Goal: Information Seeking & Learning: Learn about a topic

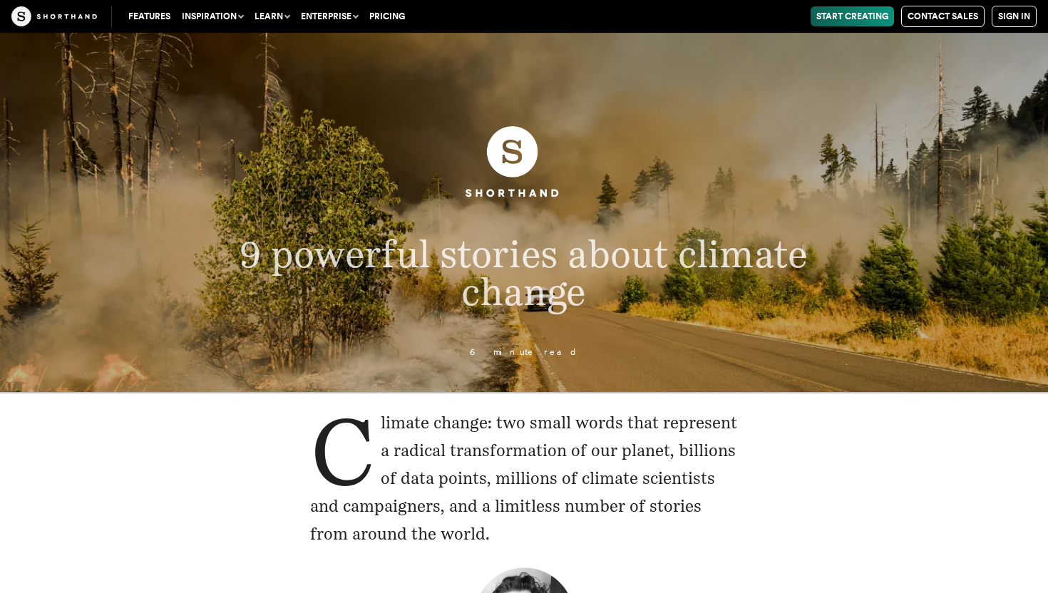
drag, startPoint x: 823, startPoint y: 493, endPoint x: 832, endPoint y: 471, distance: 23.0
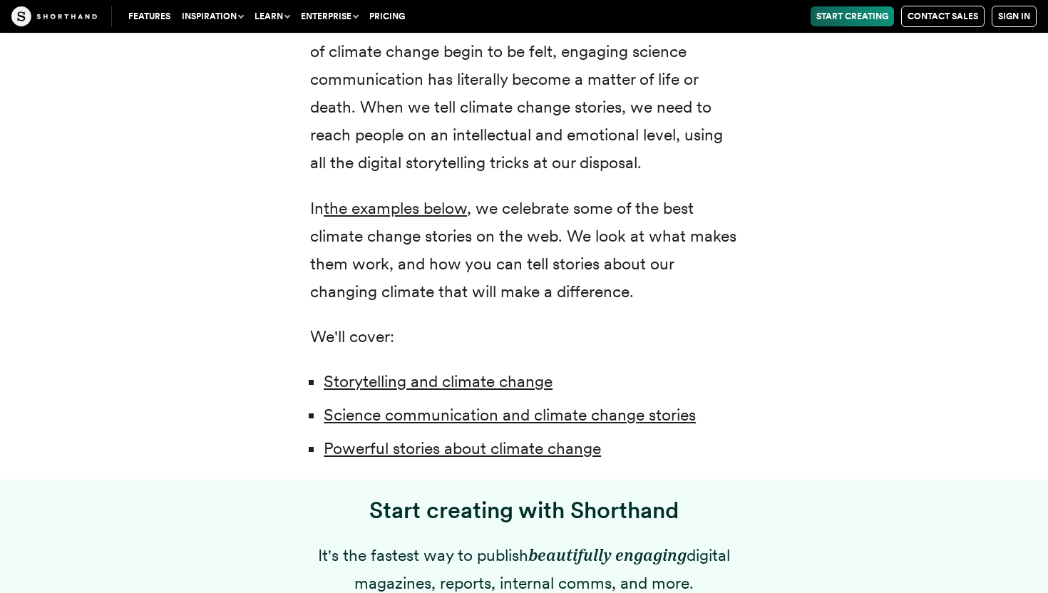
scroll to position [913, 0]
click at [490, 451] on link "Powerful stories about climate change" at bounding box center [462, 449] width 277 height 20
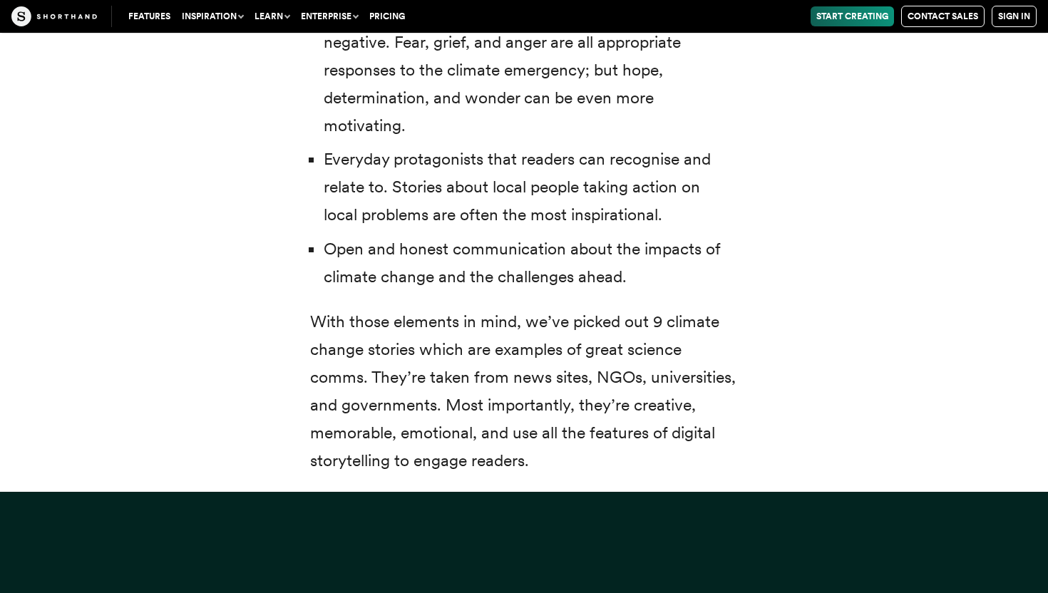
scroll to position [5287, 0]
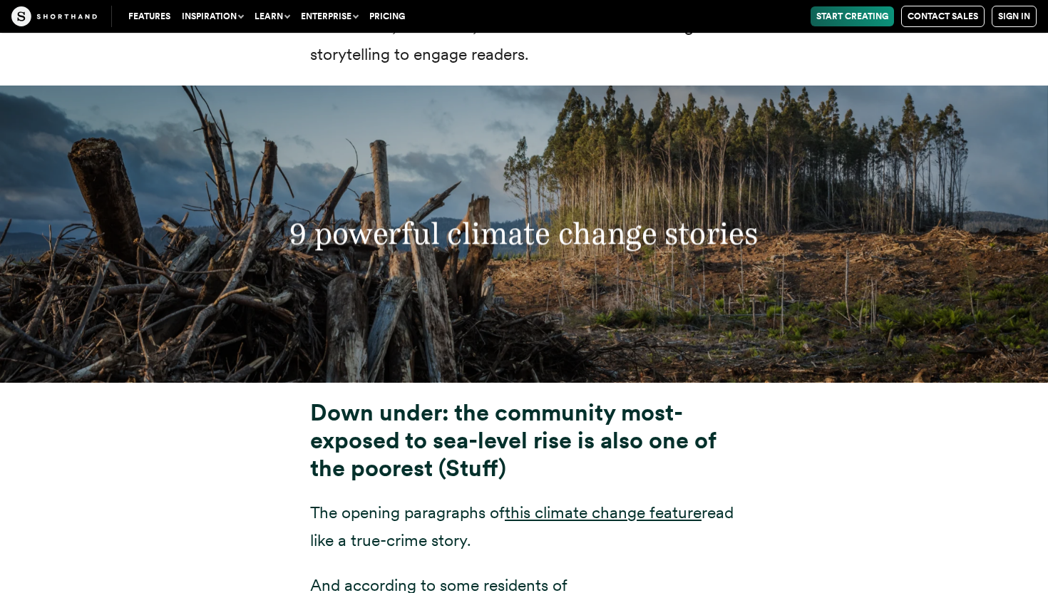
scroll to position [5230, 0]
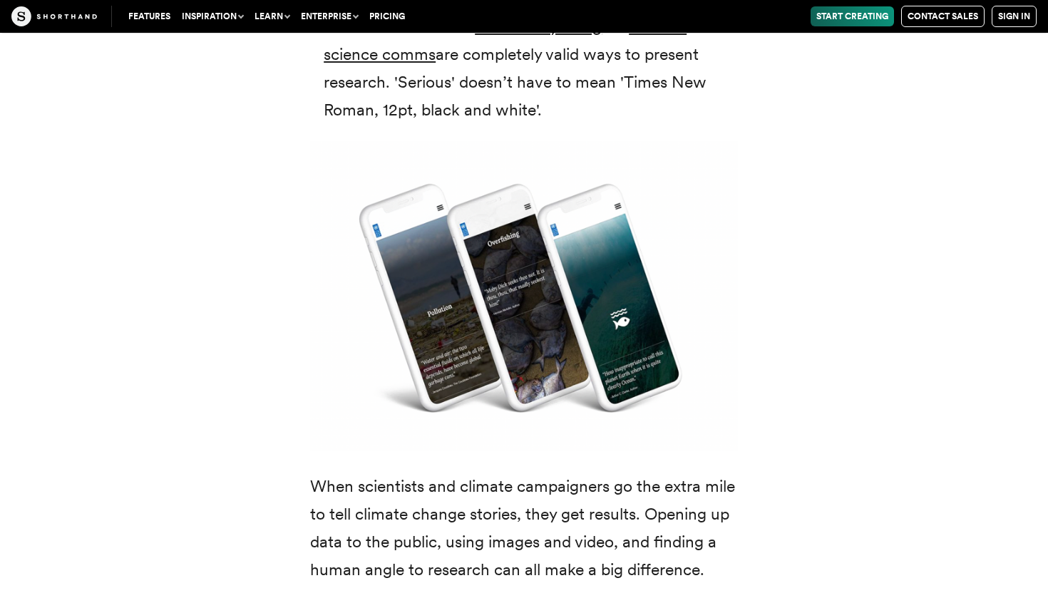
scroll to position [913, 0]
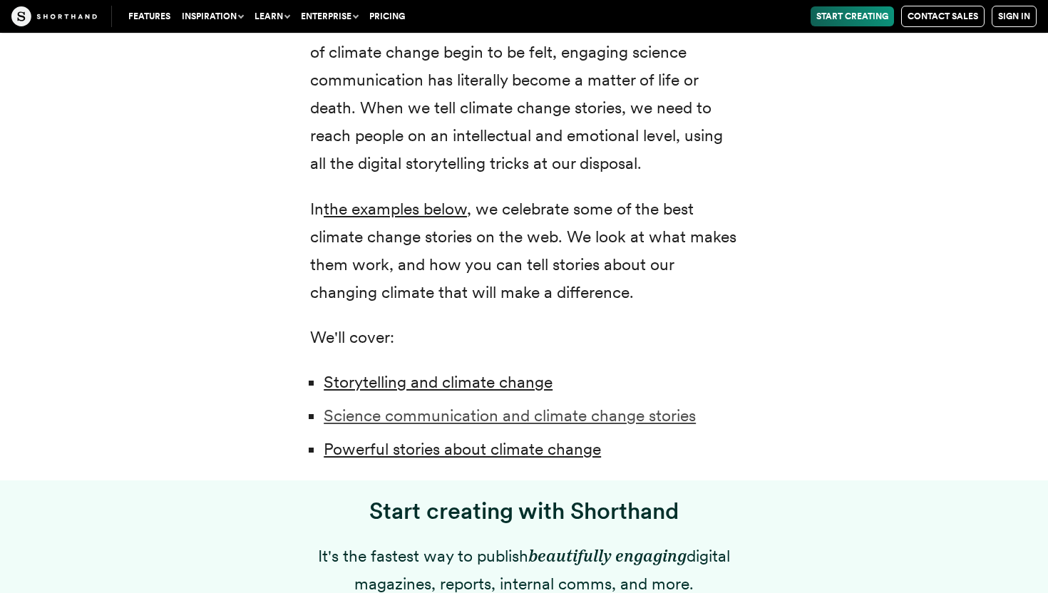
click at [643, 412] on link "Science communication and climate change stories" at bounding box center [510, 416] width 372 height 20
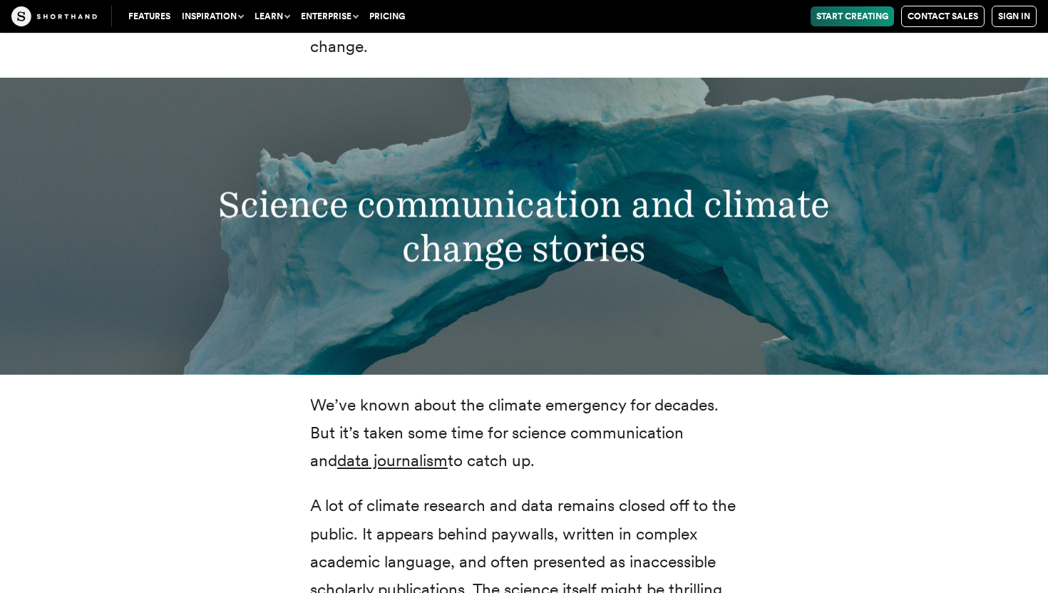
scroll to position [2836, 0]
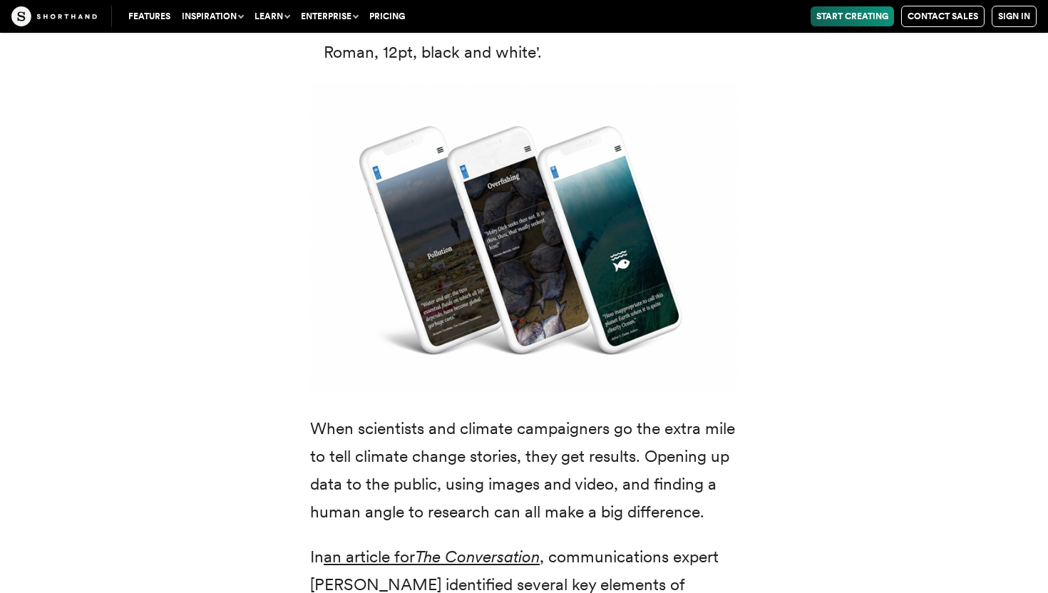
scroll to position [3778, 0]
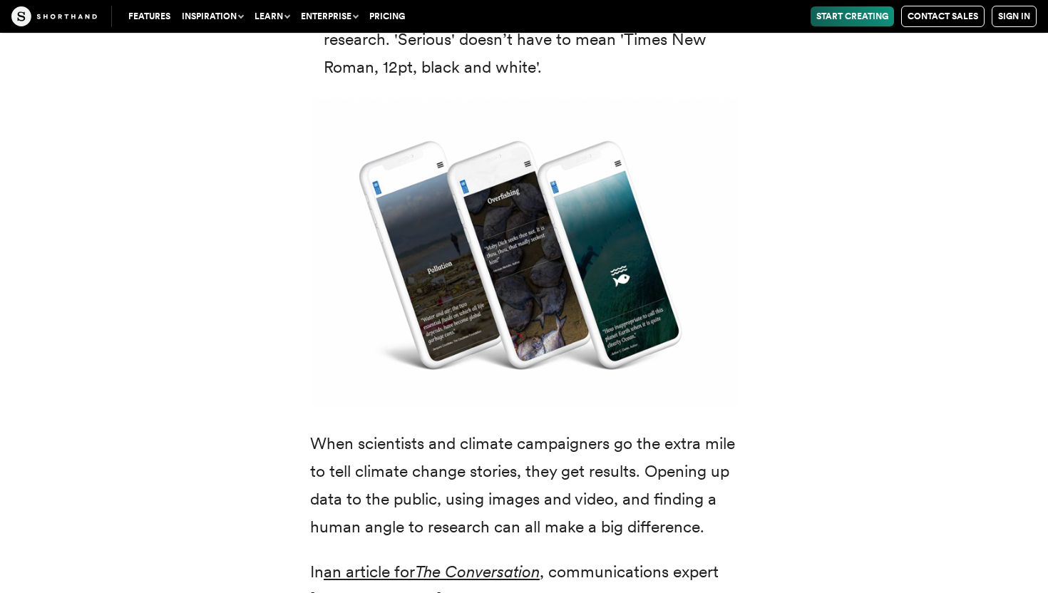
click at [439, 247] on img at bounding box center [524, 253] width 428 height 310
click at [444, 262] on img at bounding box center [524, 253] width 428 height 310
click at [443, 250] on img at bounding box center [524, 253] width 428 height 310
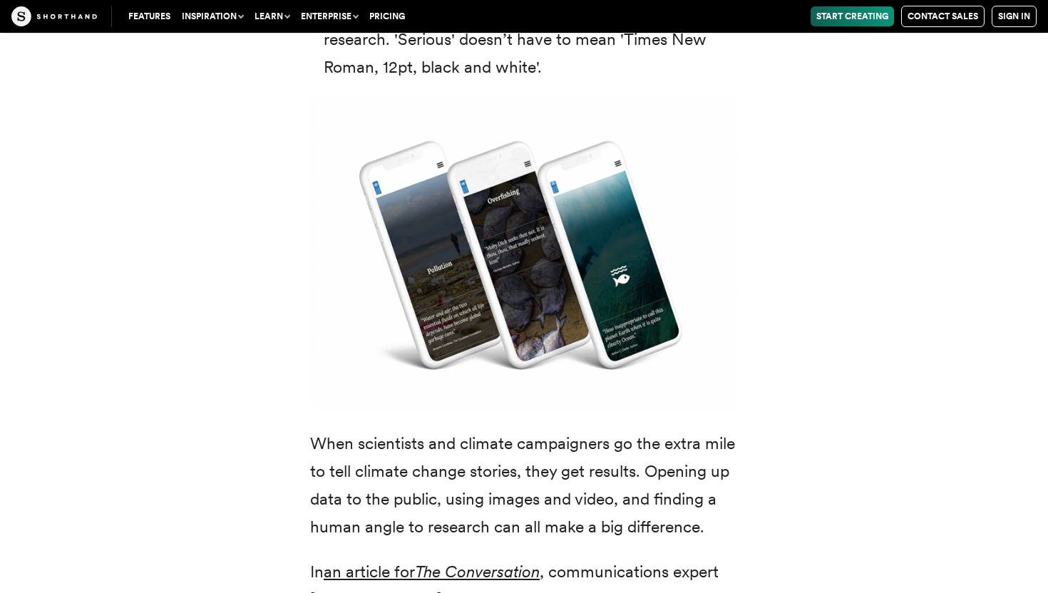
click at [443, 250] on img at bounding box center [524, 253] width 428 height 310
click at [868, 342] on div "We’ve known about the climate emergency for decades. But it’s taken some time f…" at bounding box center [524, 493] width 970 height 2155
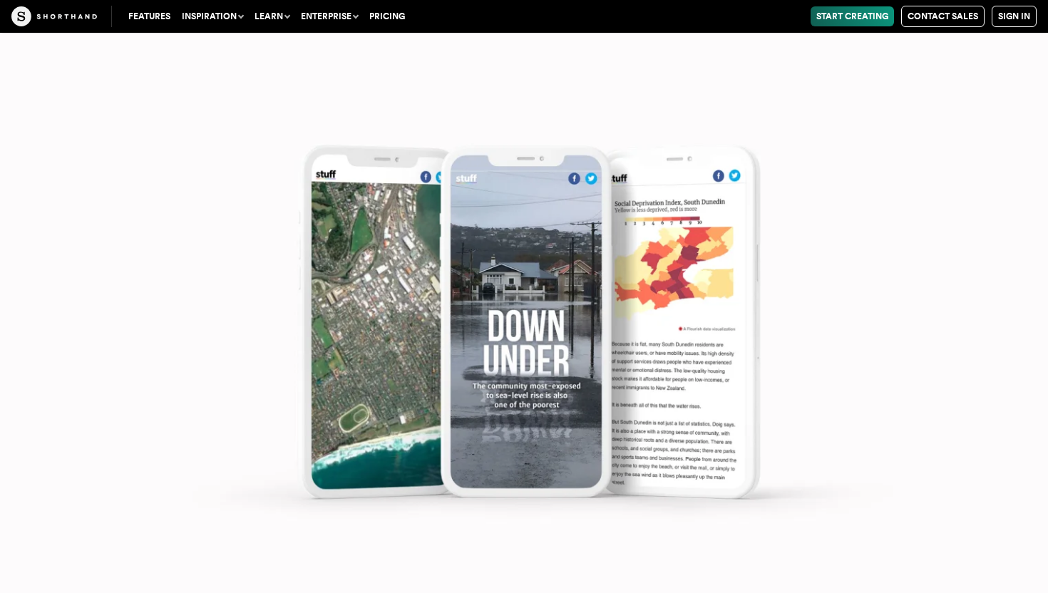
scroll to position [6288, 0]
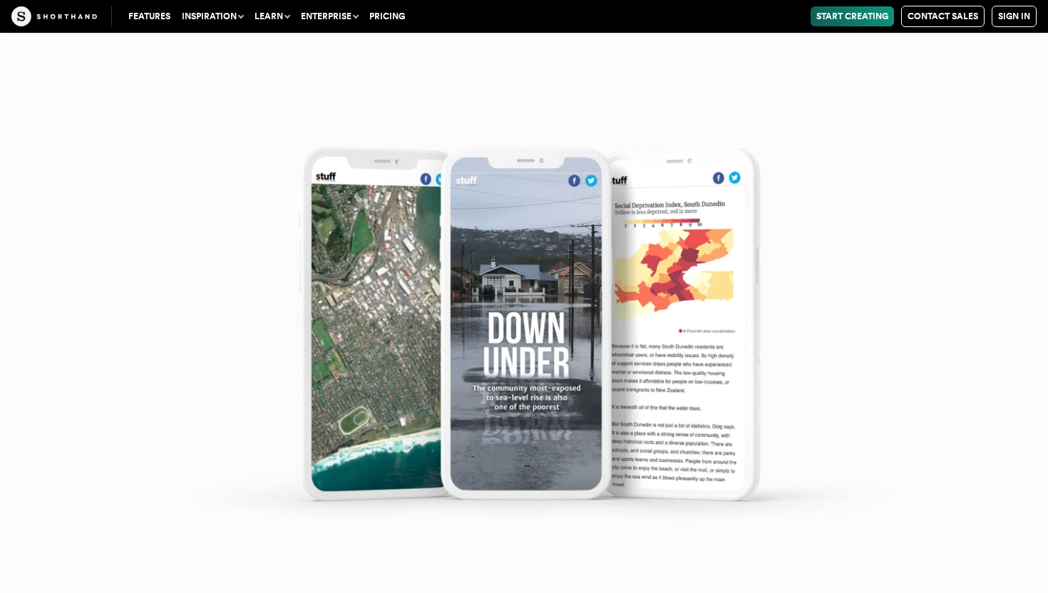
click at [871, 308] on img at bounding box center [524, 313] width 1048 height 593
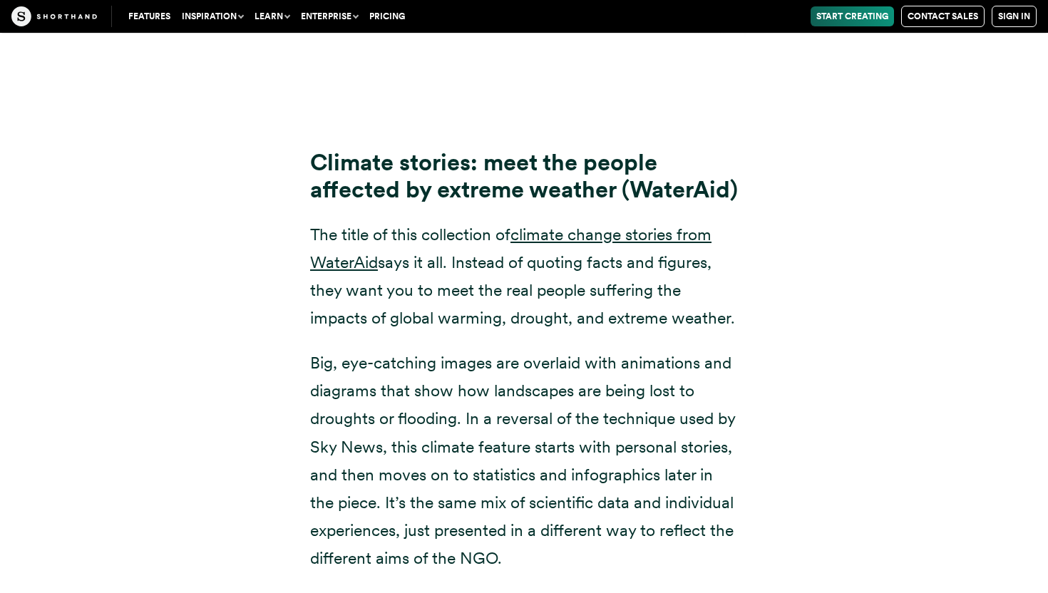
scroll to position [9084, 0]
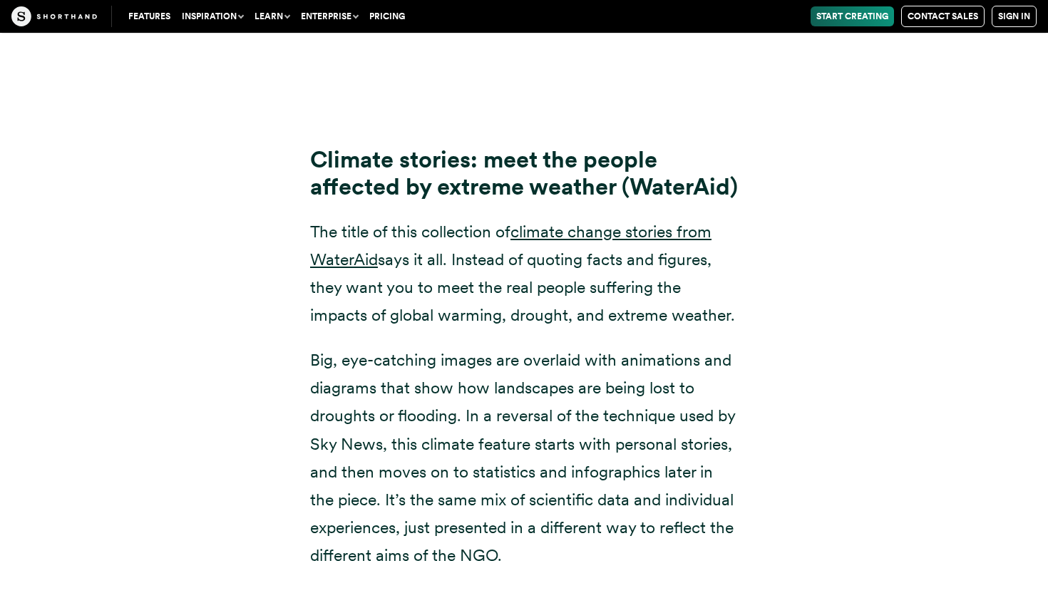
click at [848, 277] on div "Climate stories: meet the people affected by extreme weather (WaterAid) The tit…" at bounding box center [524, 344] width 970 height 486
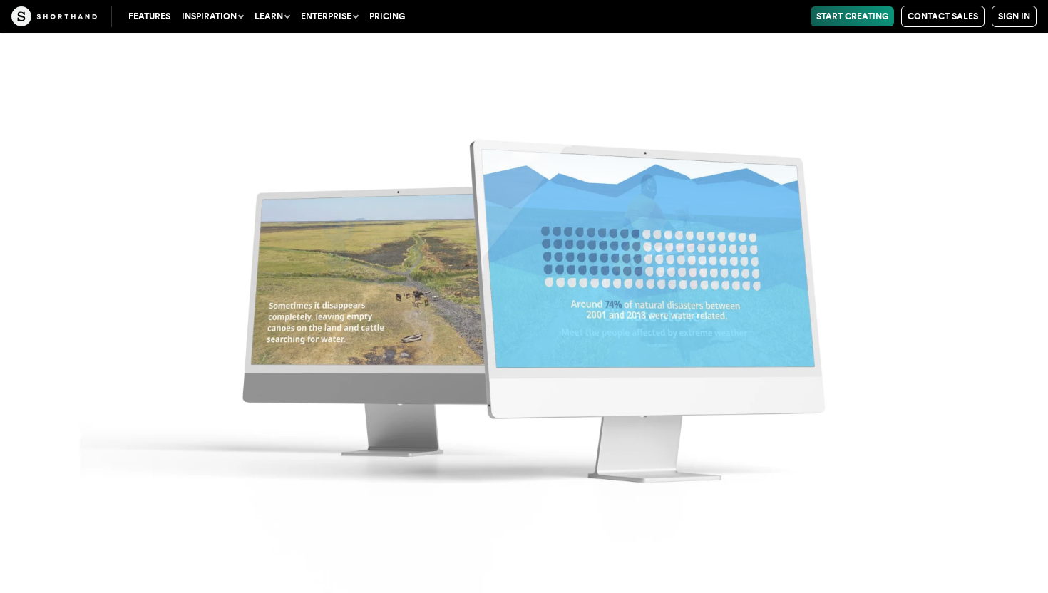
scroll to position [10225, 0]
click at [373, 306] on img at bounding box center [524, 296] width 1048 height 593
click at [915, 284] on img at bounding box center [524, 296] width 1048 height 593
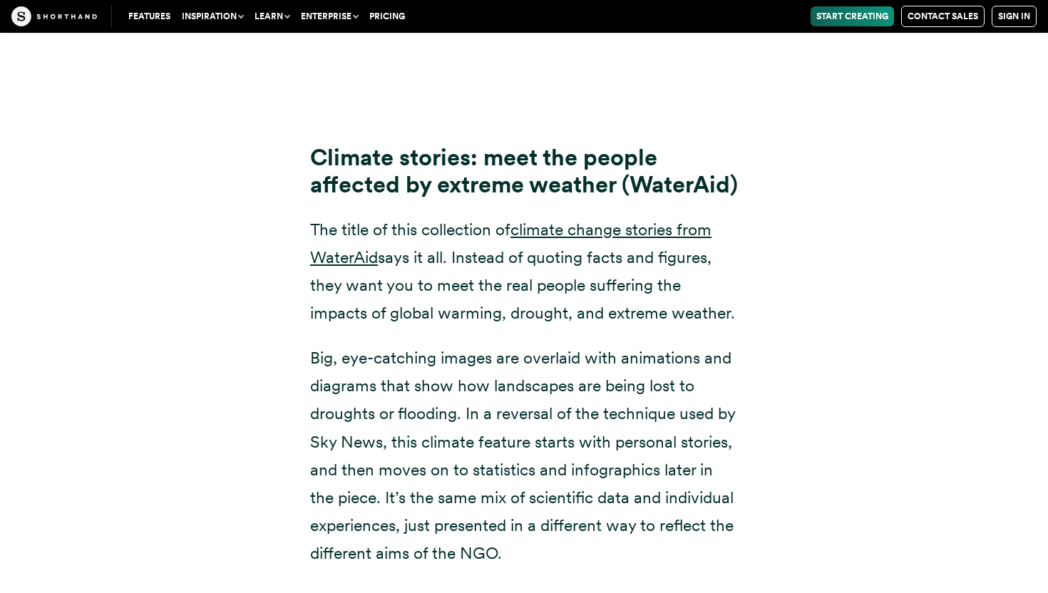
scroll to position [9084, 0]
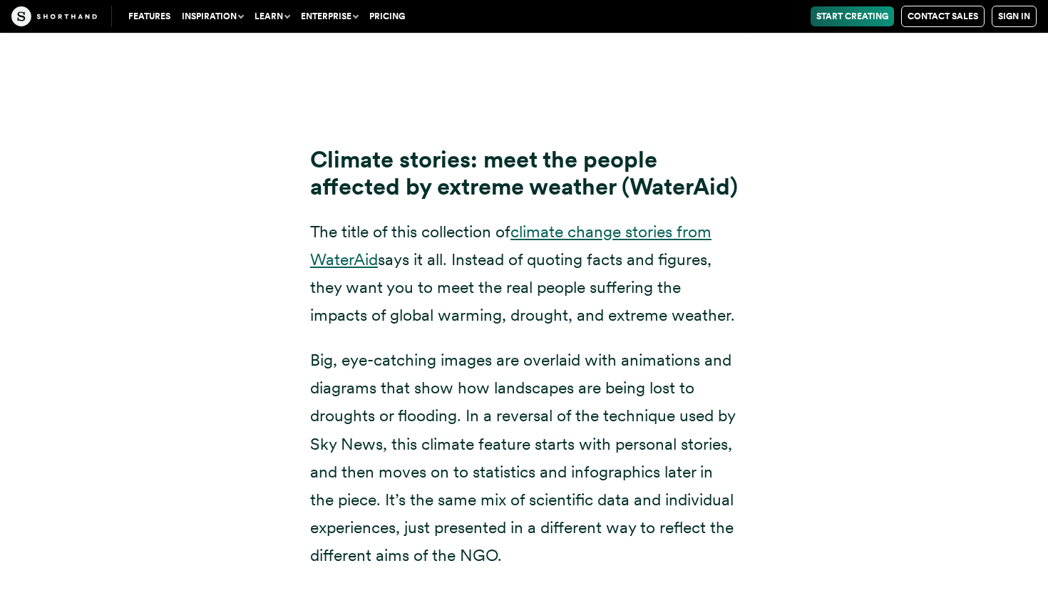
click at [633, 236] on link "climate change stories from WaterAid" at bounding box center [511, 246] width 402 height 48
